Goal: Information Seeking & Learning: Check status

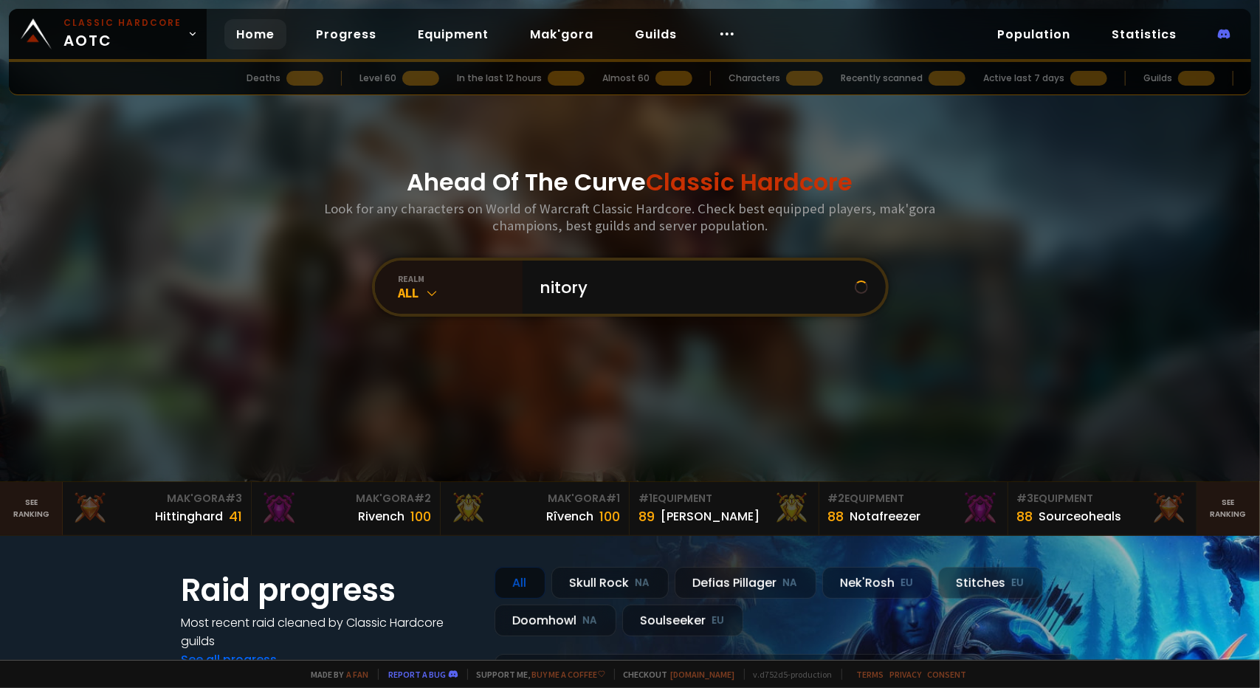
type input "nitoryu"
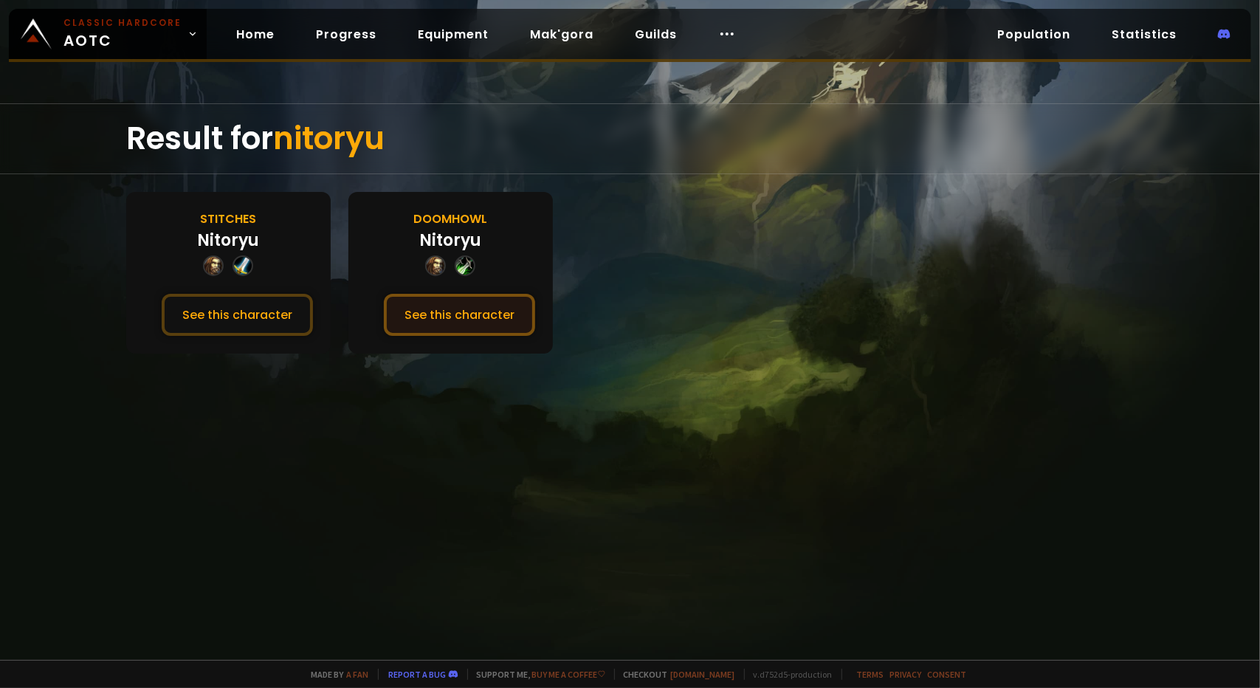
click at [466, 314] on button "See this character" at bounding box center [459, 315] width 151 height 42
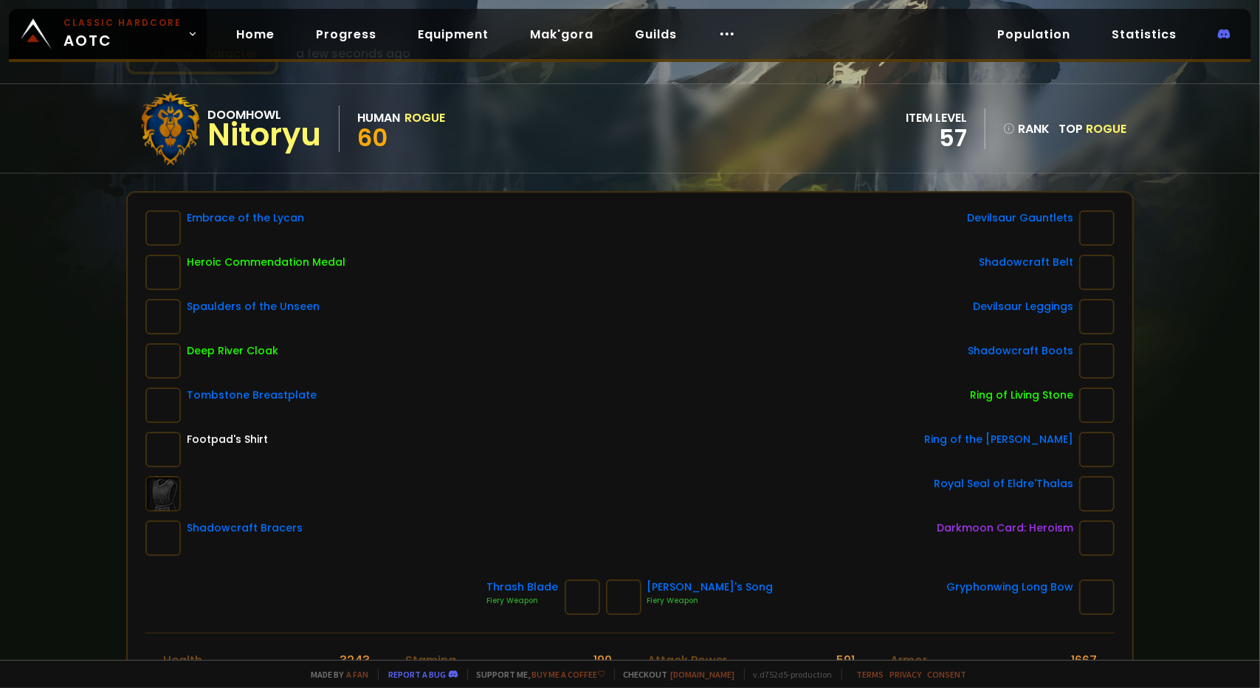
scroll to position [74, 0]
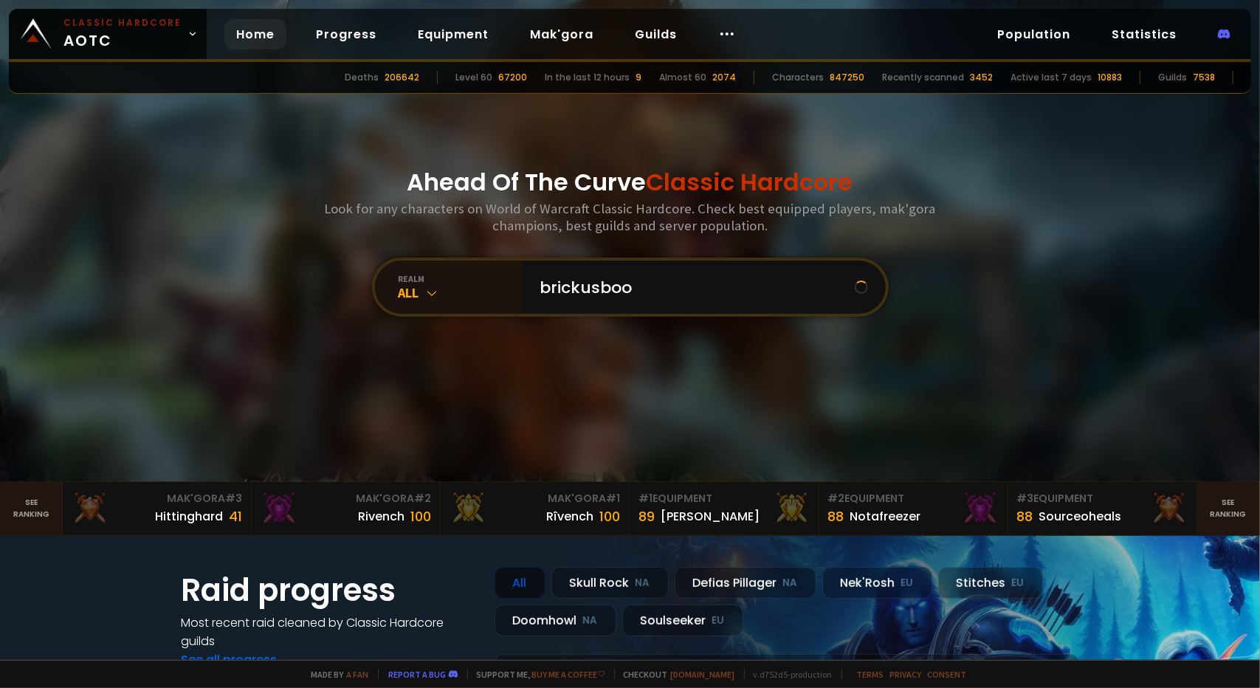
type input "brickusboom"
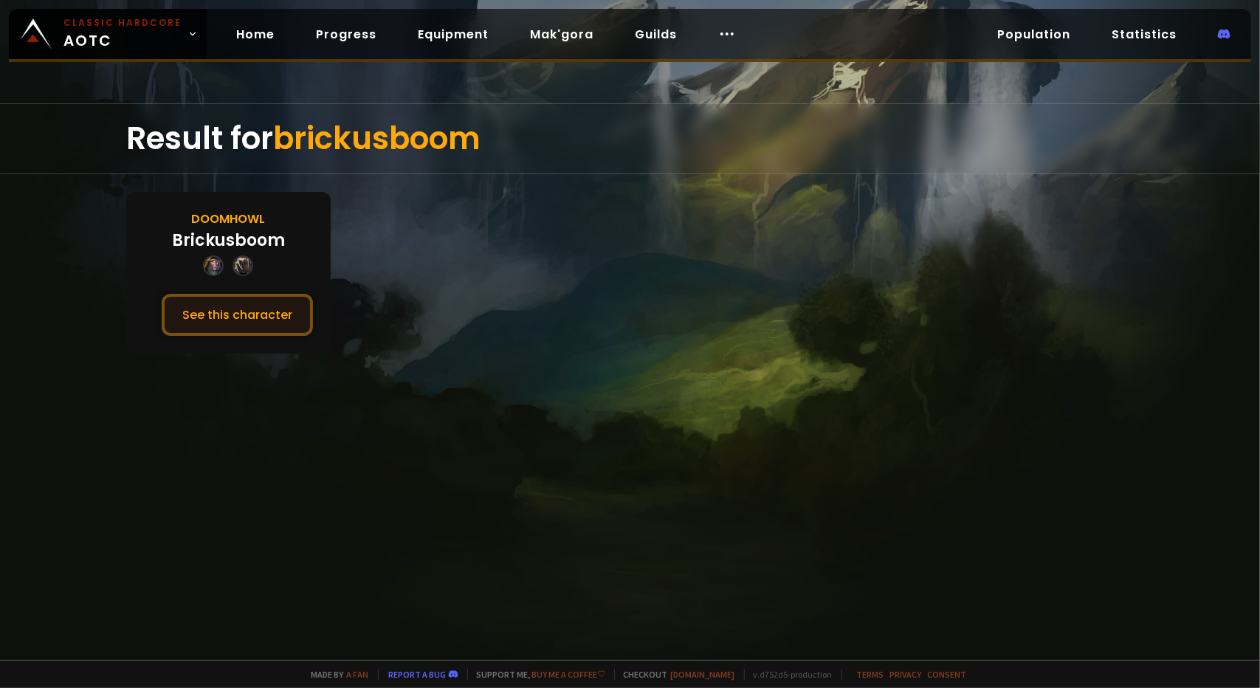
click at [185, 305] on button "See this character" at bounding box center [237, 315] width 151 height 42
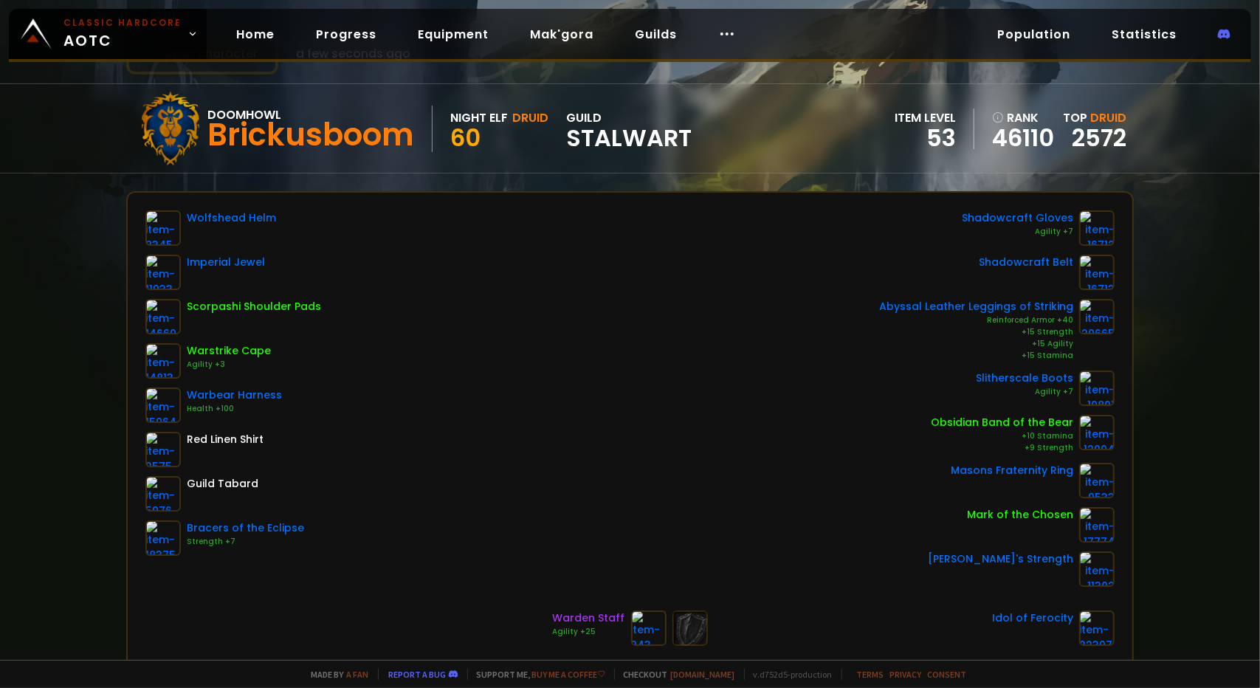
scroll to position [74, 0]
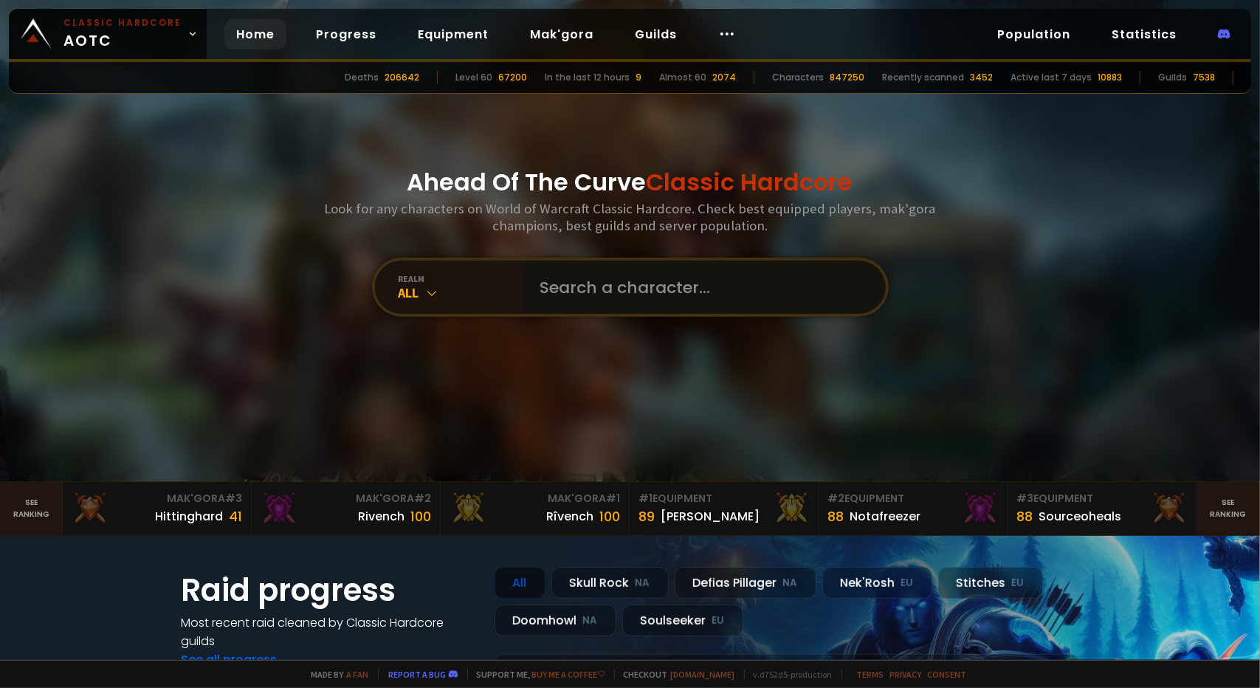
click at [590, 283] on input "text" at bounding box center [699, 287] width 337 height 53
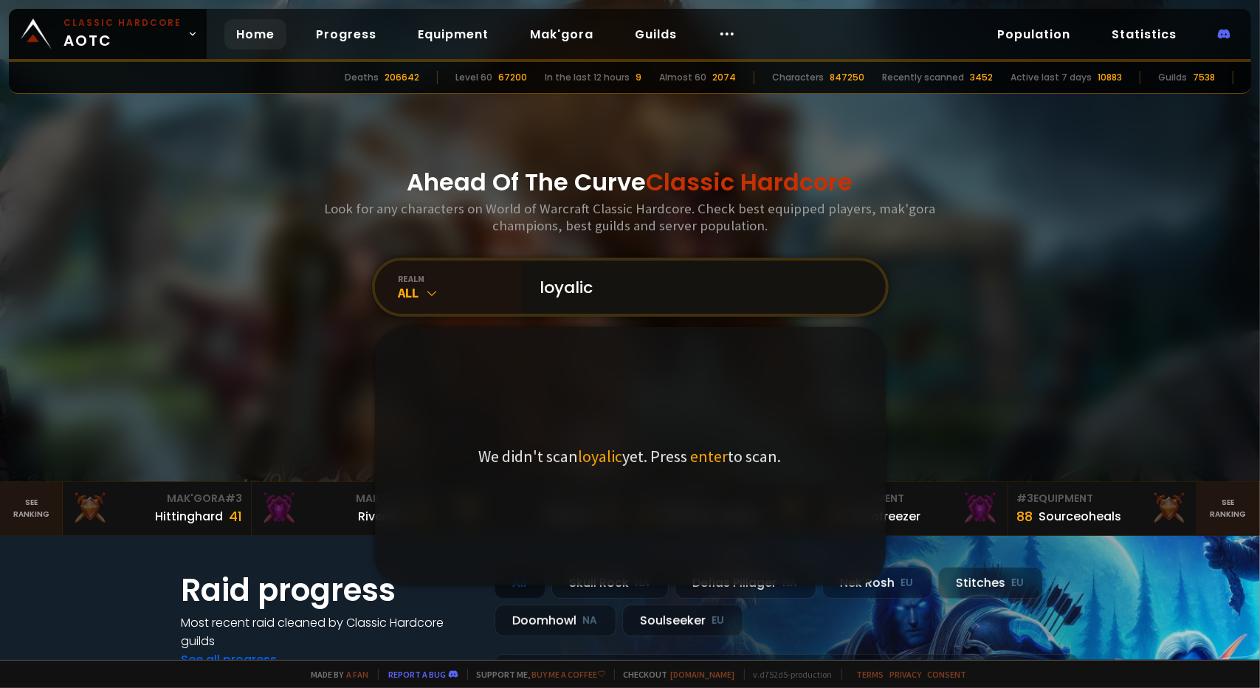
type input "loyalice"
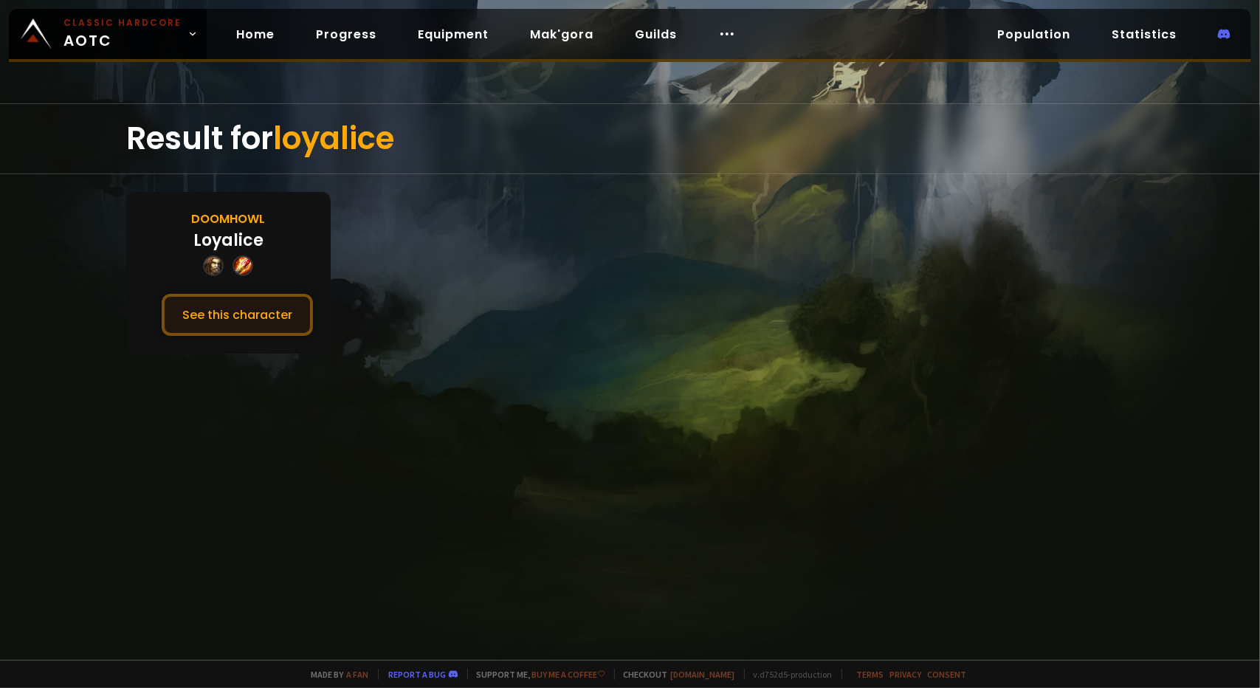
click at [224, 320] on button "See this character" at bounding box center [237, 315] width 151 height 42
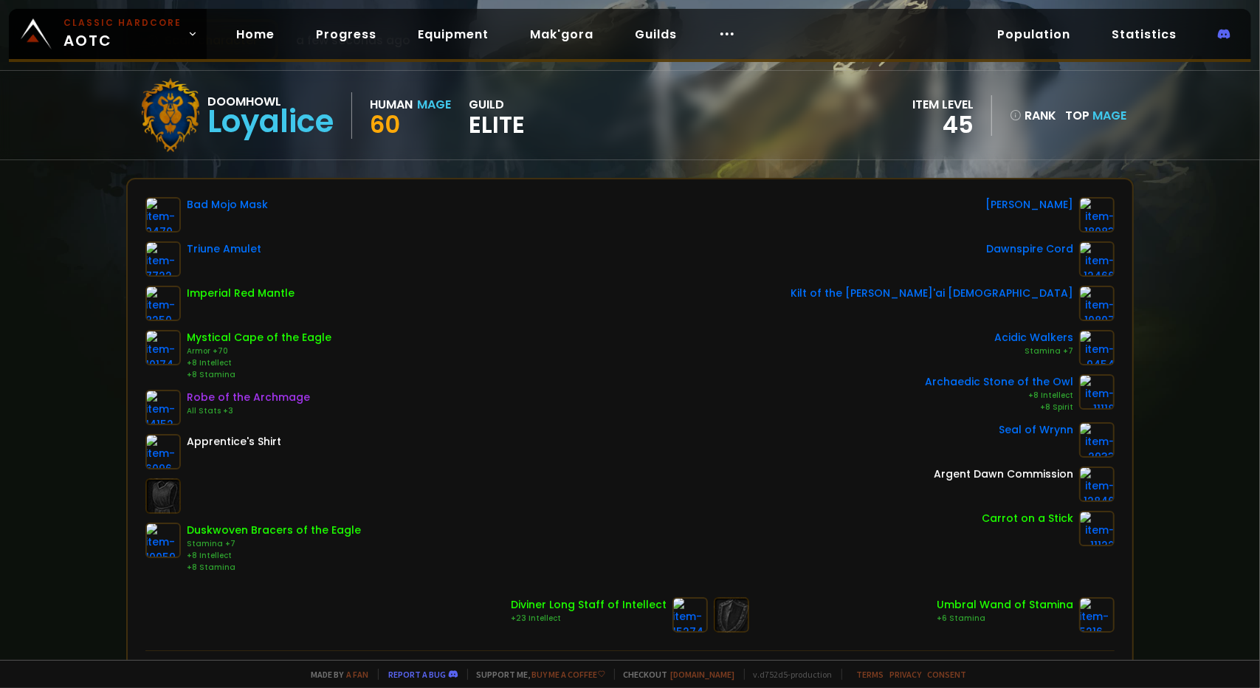
scroll to position [148, 0]
